Goal: Use online tool/utility: Use online tool/utility

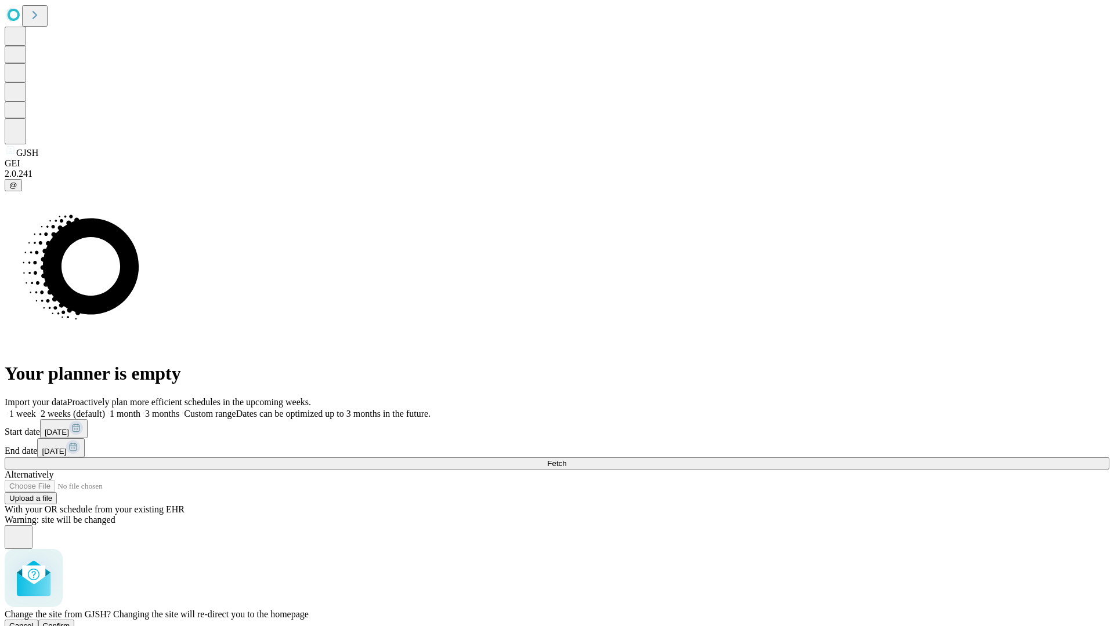
click at [70, 622] on span "Confirm" at bounding box center [56, 626] width 27 height 9
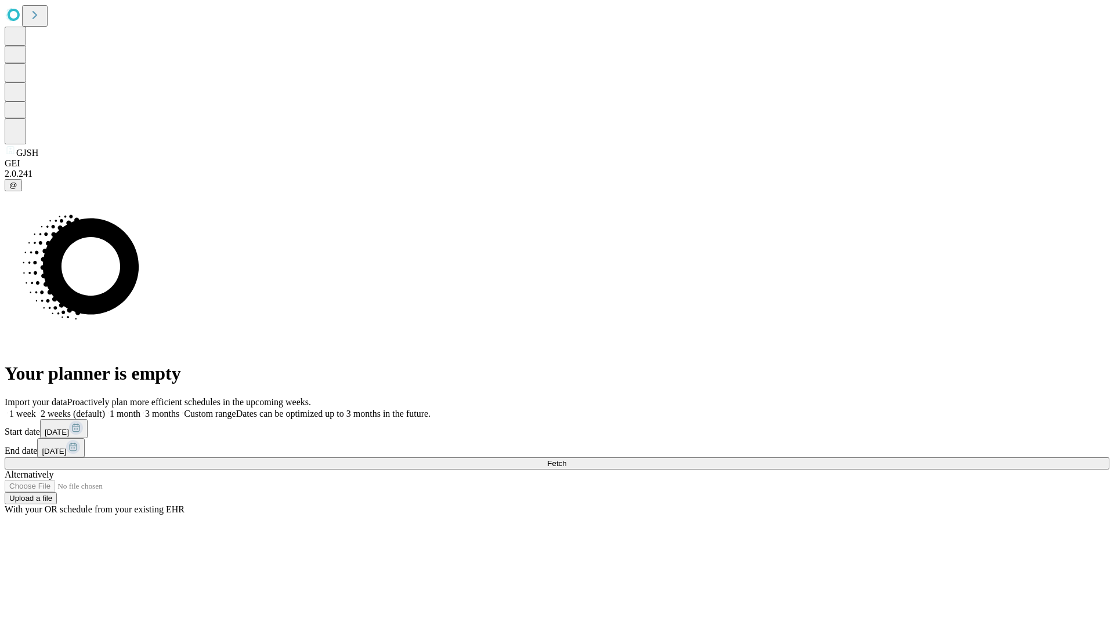
click at [140, 409] on label "1 month" at bounding box center [122, 414] width 35 height 10
click at [566, 459] on span "Fetch" at bounding box center [556, 463] width 19 height 9
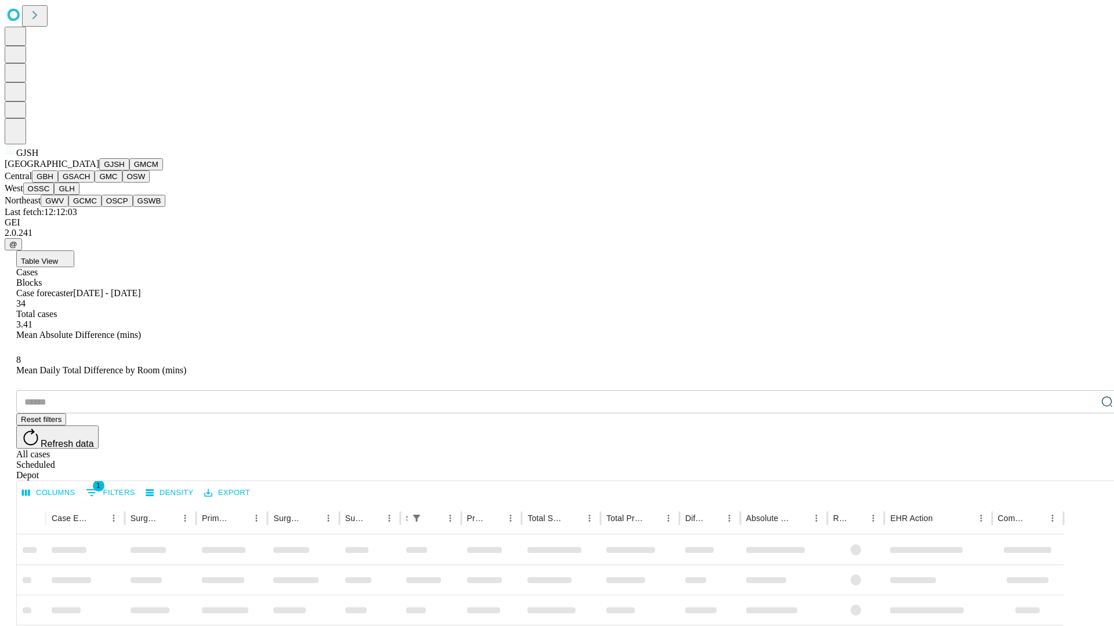
click at [129, 171] on button "GMCM" at bounding box center [146, 164] width 34 height 12
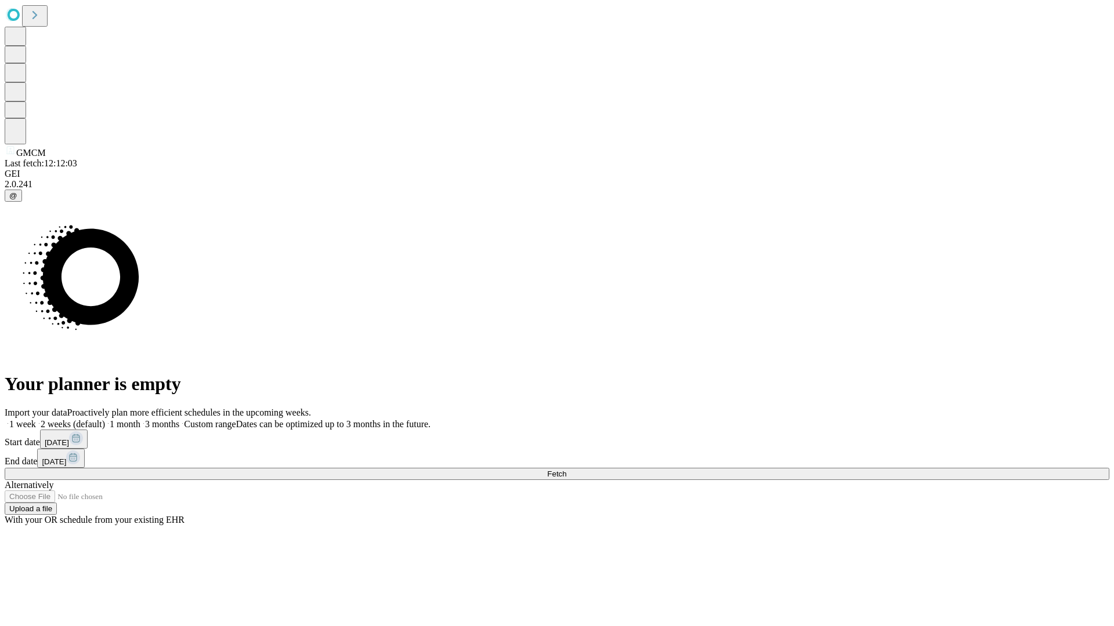
click at [140, 419] on label "1 month" at bounding box center [122, 424] width 35 height 10
click at [566, 470] on span "Fetch" at bounding box center [556, 474] width 19 height 9
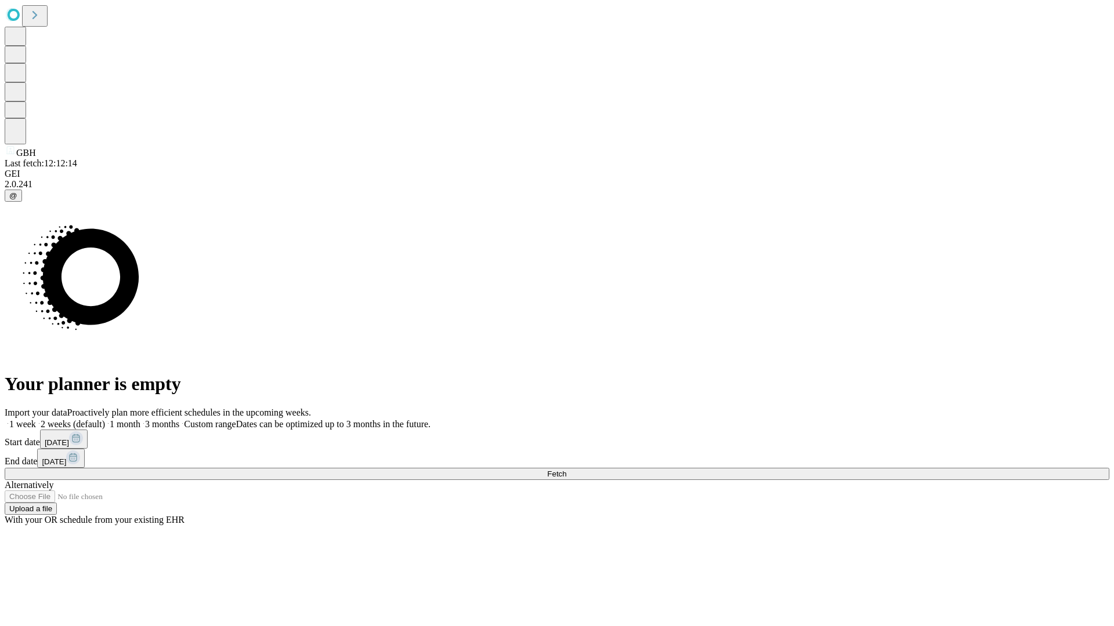
click at [140, 419] on label "1 month" at bounding box center [122, 424] width 35 height 10
click at [566, 470] on span "Fetch" at bounding box center [556, 474] width 19 height 9
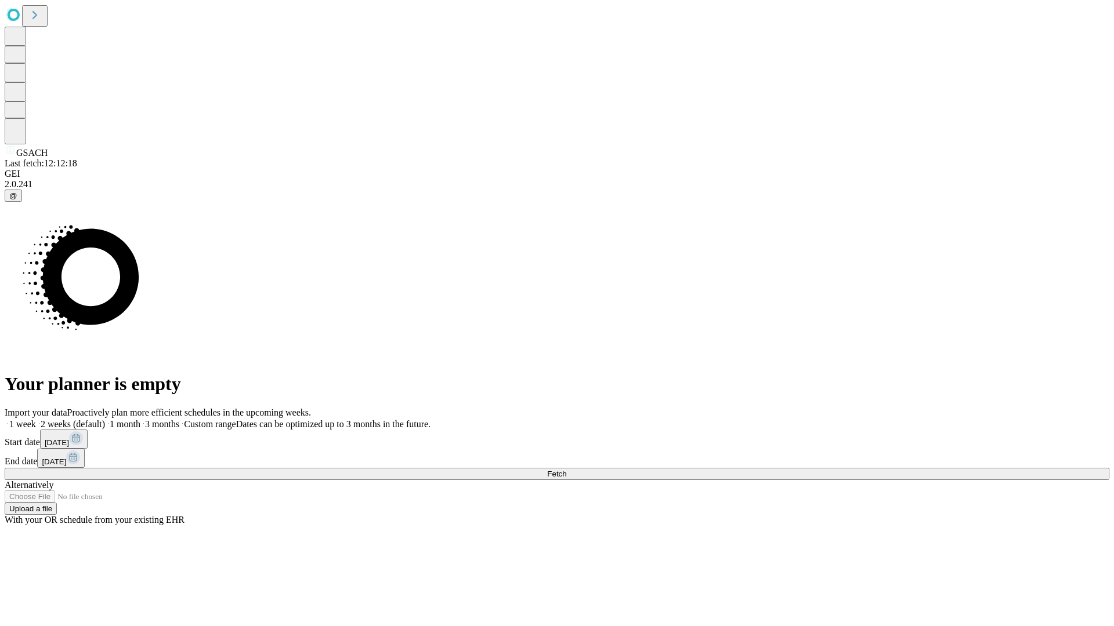
click at [140, 419] on label "1 month" at bounding box center [122, 424] width 35 height 10
click at [566, 470] on span "Fetch" at bounding box center [556, 474] width 19 height 9
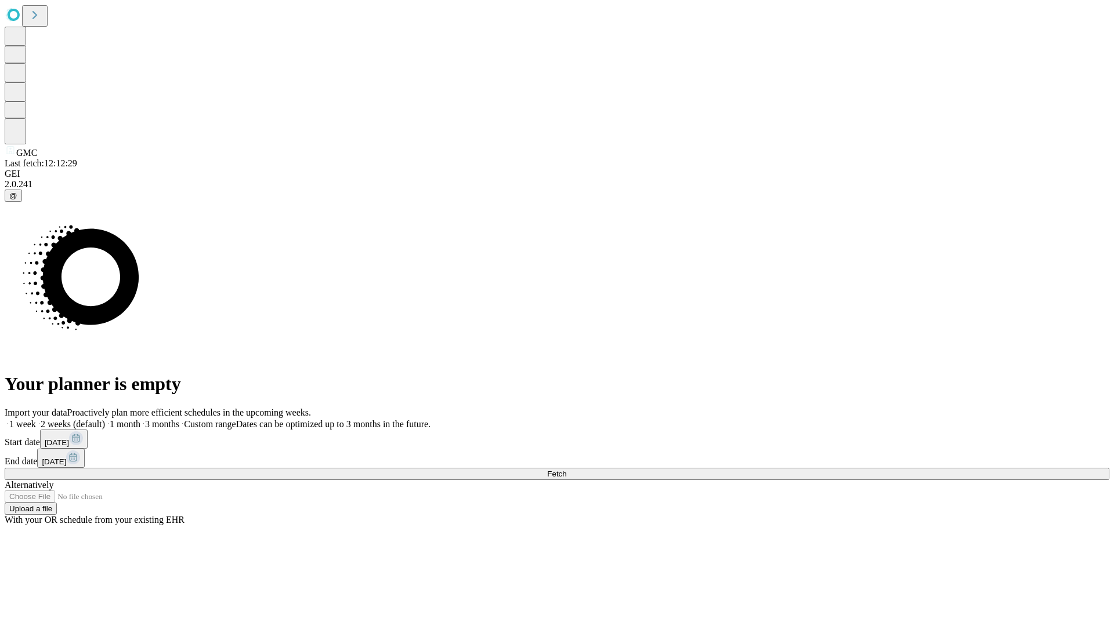
click at [140, 419] on label "1 month" at bounding box center [122, 424] width 35 height 10
click at [566, 470] on span "Fetch" at bounding box center [556, 474] width 19 height 9
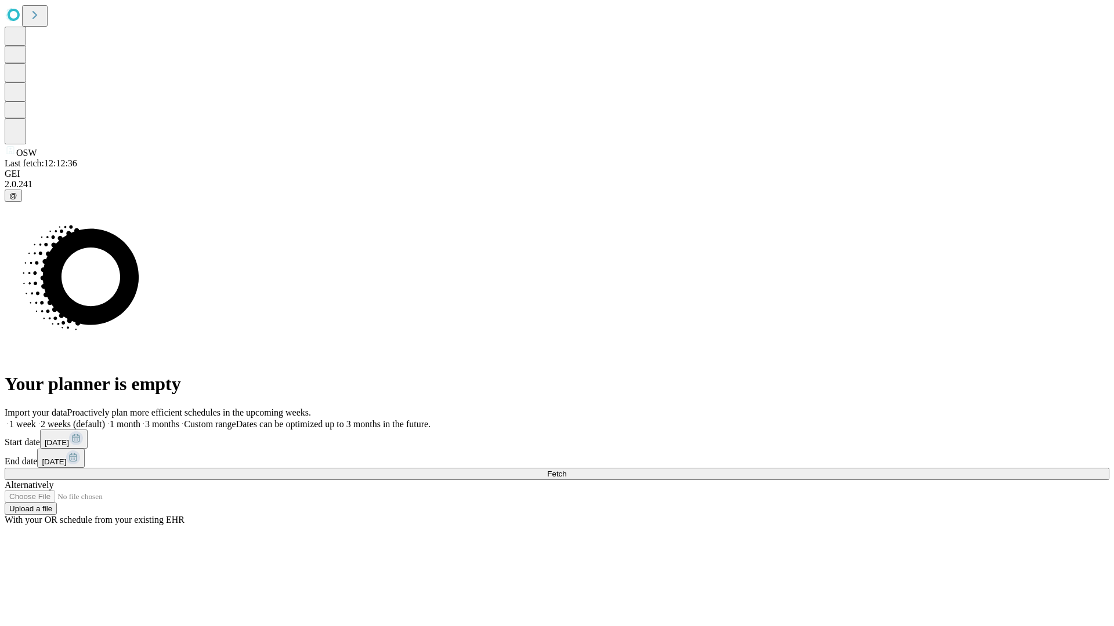
click at [566, 470] on span "Fetch" at bounding box center [556, 474] width 19 height 9
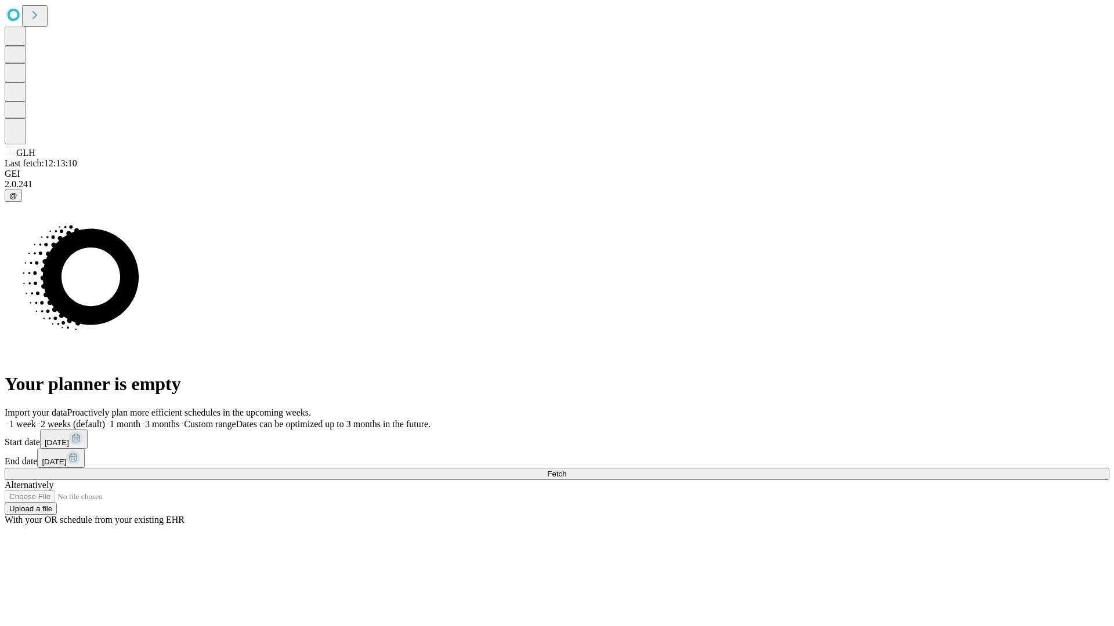
click at [566, 470] on span "Fetch" at bounding box center [556, 474] width 19 height 9
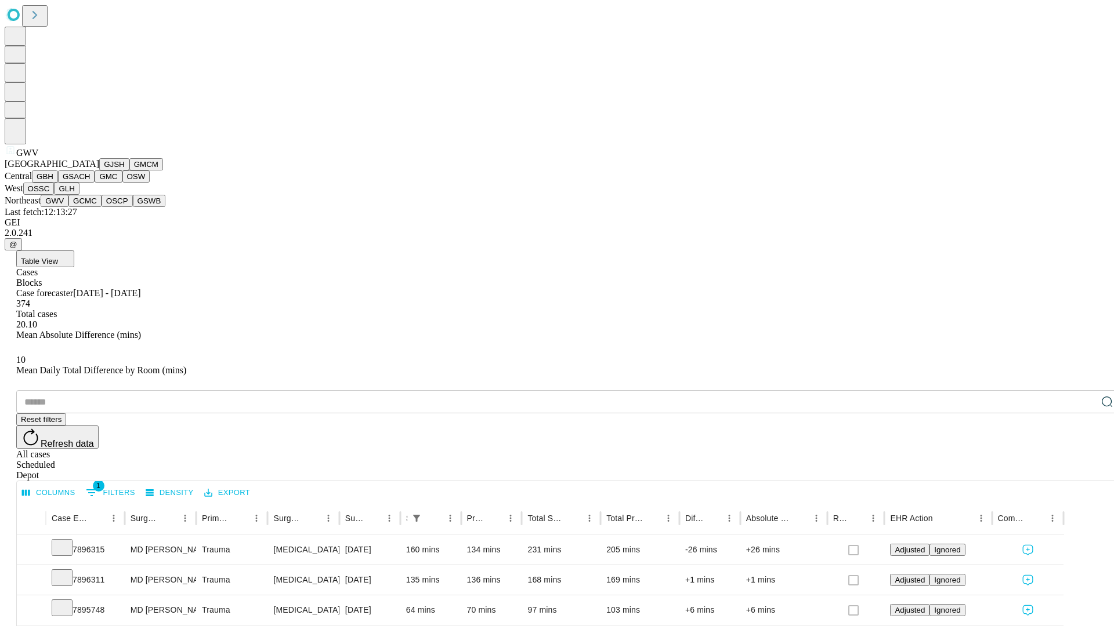
click at [90, 207] on button "GCMC" at bounding box center [84, 201] width 33 height 12
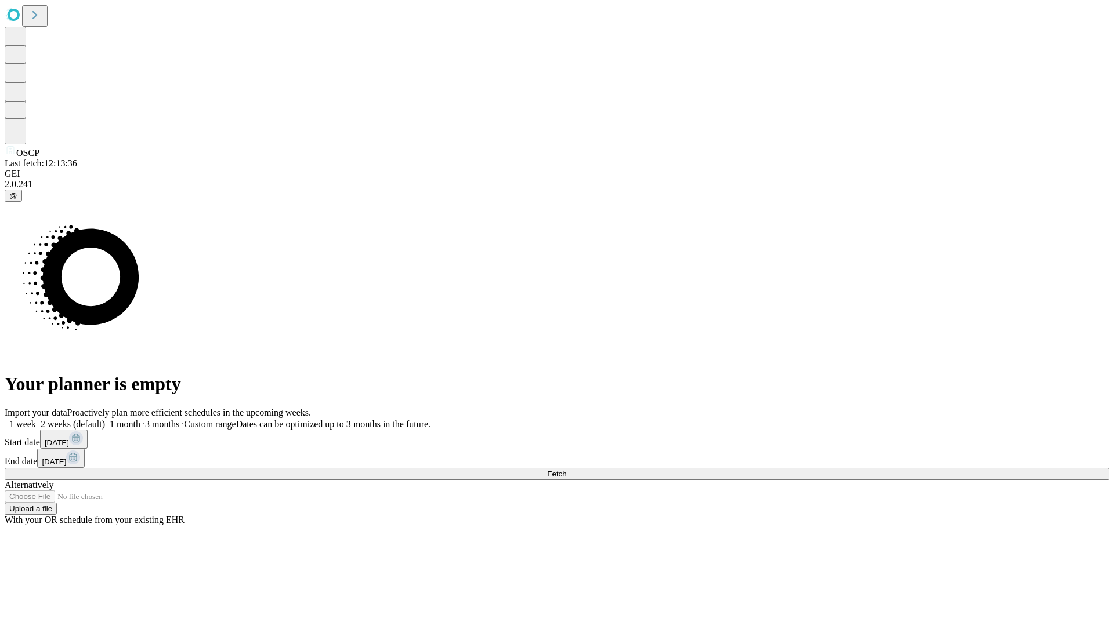
click at [140, 419] on label "1 month" at bounding box center [122, 424] width 35 height 10
click at [566, 470] on span "Fetch" at bounding box center [556, 474] width 19 height 9
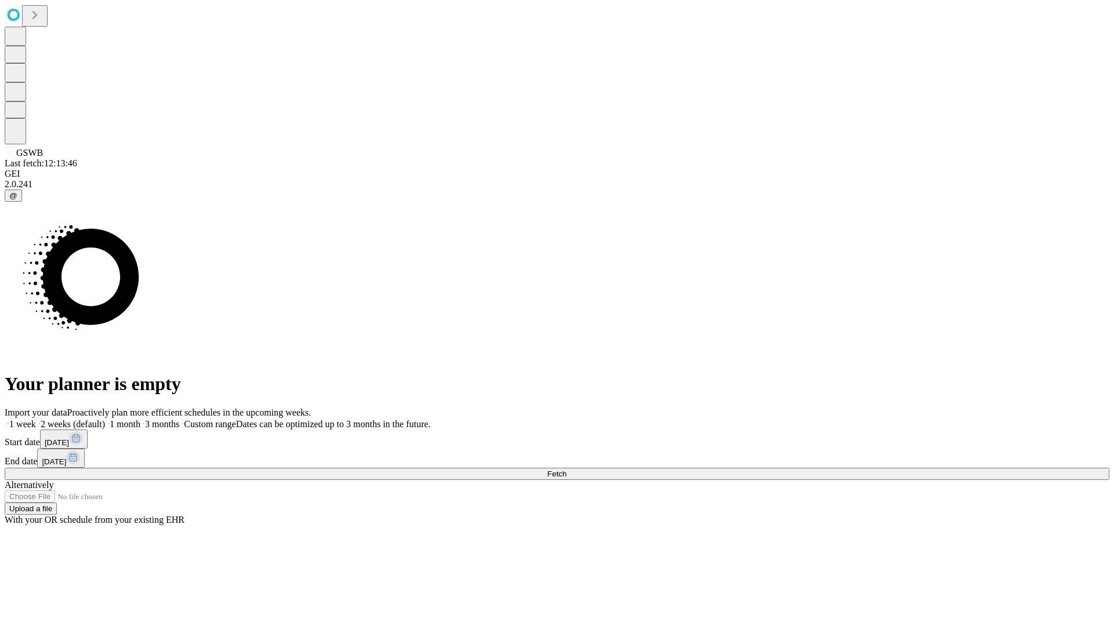
click at [140, 419] on label "1 month" at bounding box center [122, 424] width 35 height 10
click at [566, 470] on span "Fetch" at bounding box center [556, 474] width 19 height 9
